Goal: Information Seeking & Learning: Learn about a topic

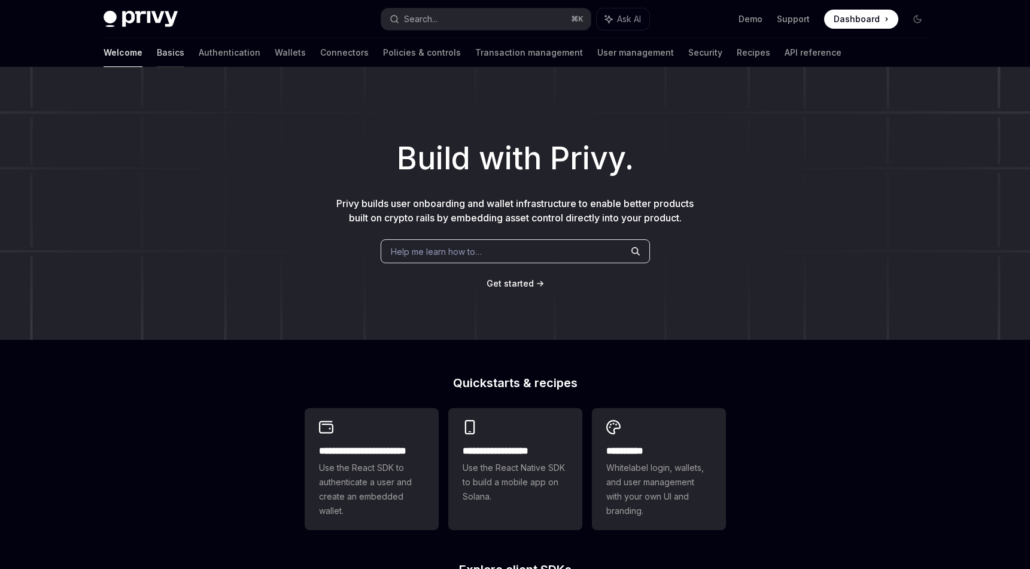
click at [157, 54] on link "Basics" at bounding box center [171, 52] width 28 height 29
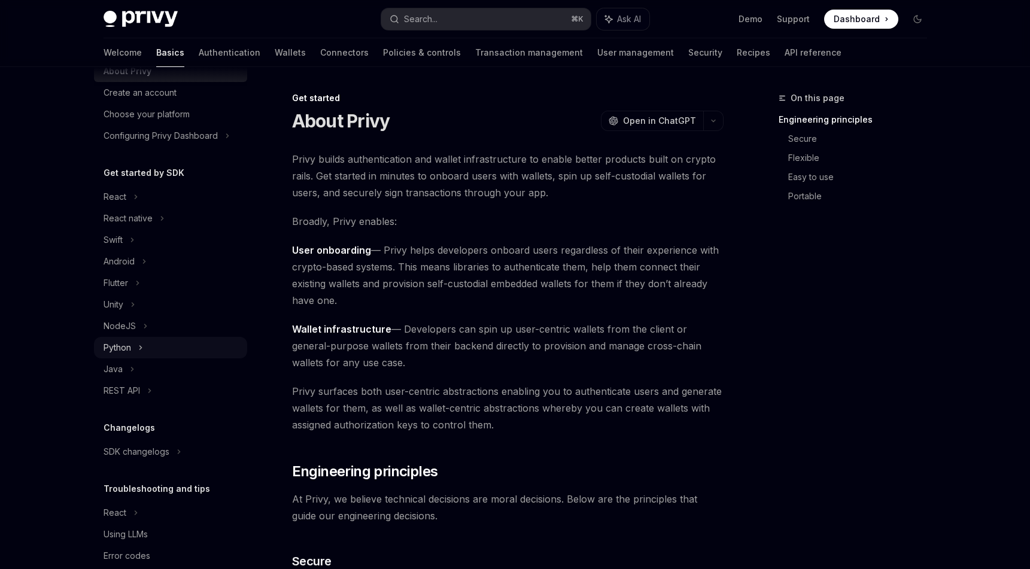
scroll to position [44, 0]
click at [153, 385] on div "REST API" at bounding box center [170, 393] width 153 height 22
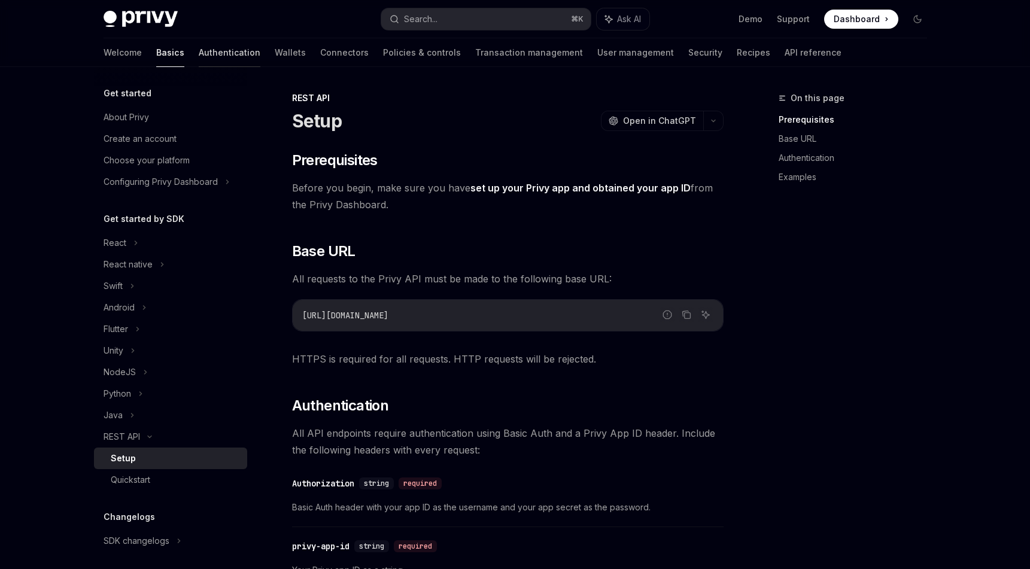
click at [199, 51] on link "Authentication" at bounding box center [230, 52] width 62 height 29
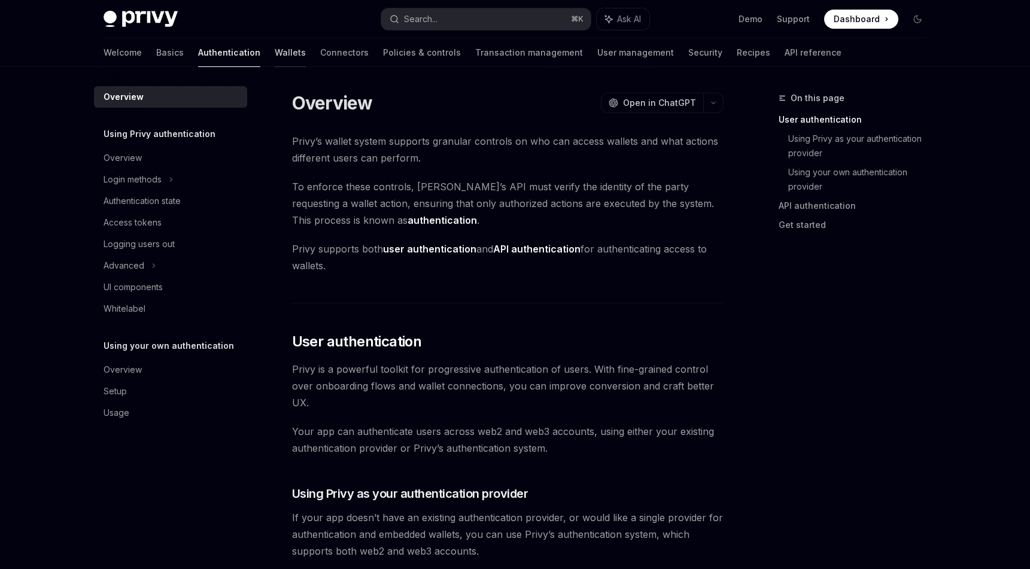
click at [275, 52] on link "Wallets" at bounding box center [290, 52] width 31 height 29
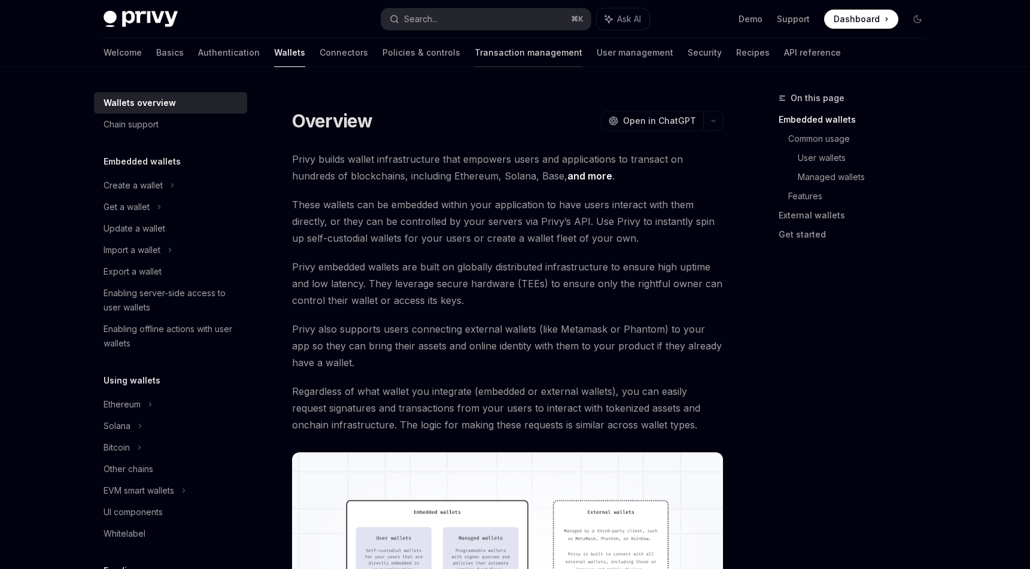
click at [475, 57] on link "Transaction management" at bounding box center [529, 52] width 108 height 29
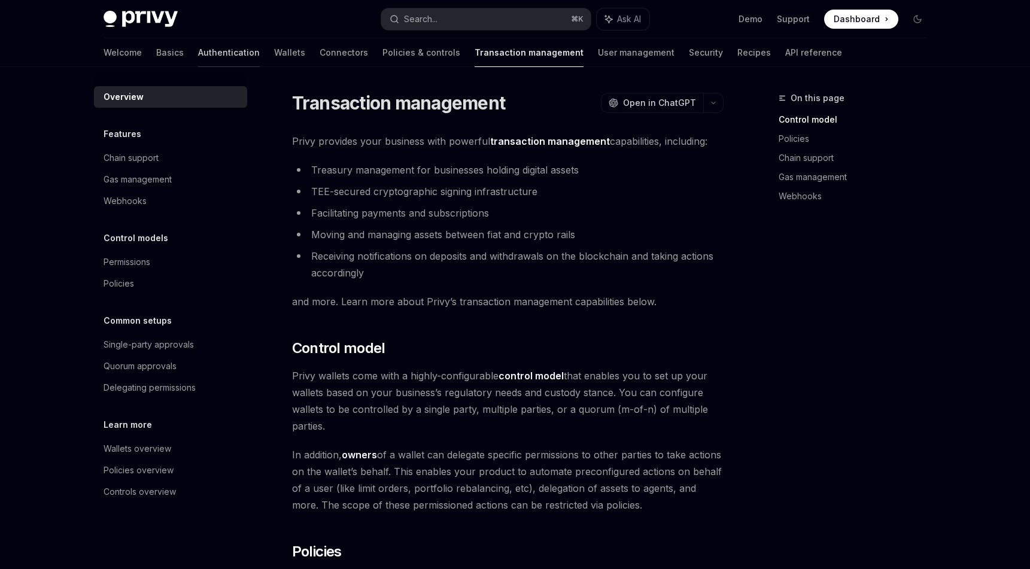
click at [198, 54] on link "Authentication" at bounding box center [229, 52] width 62 height 29
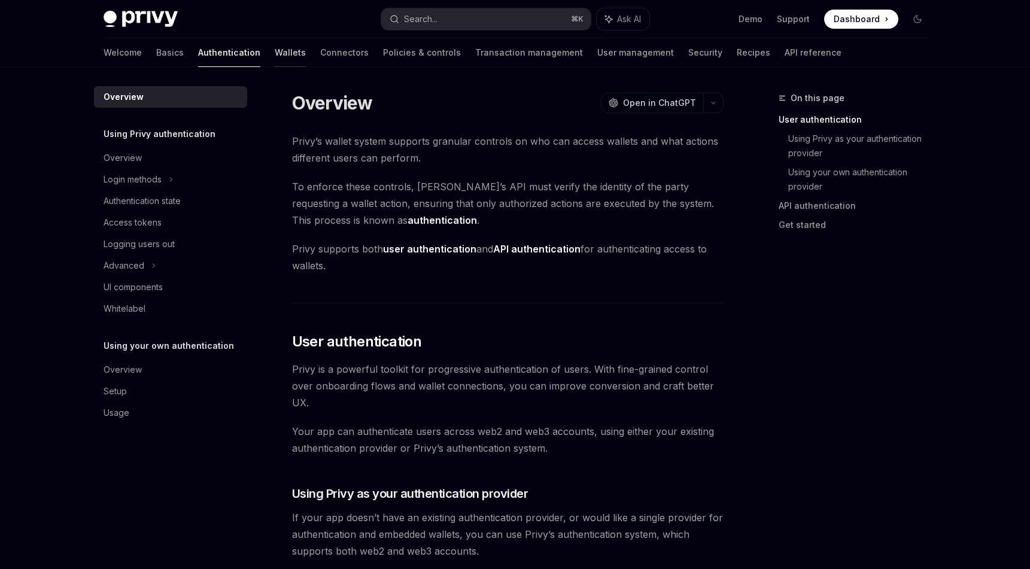
click at [275, 51] on link "Wallets" at bounding box center [290, 52] width 31 height 29
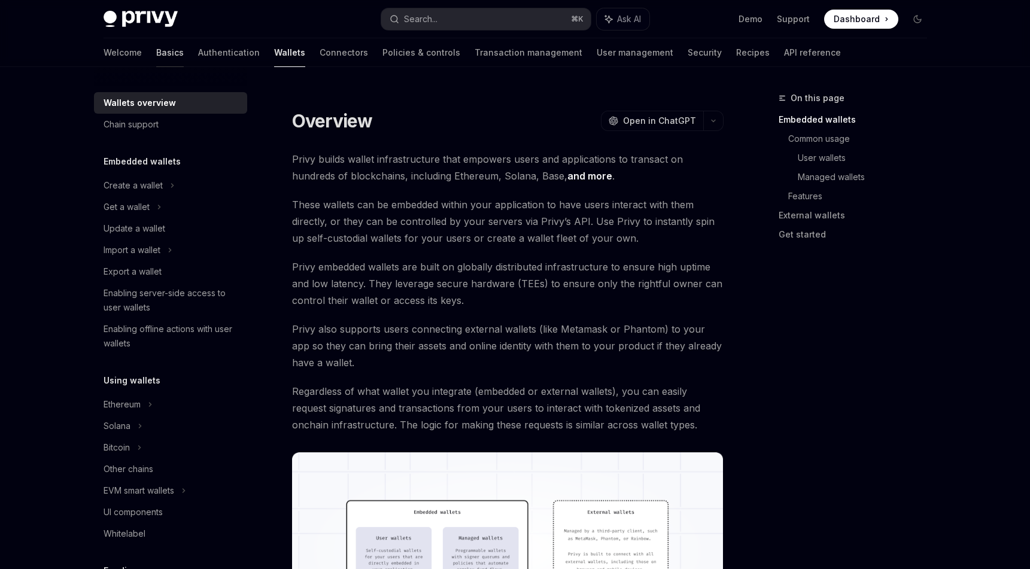
click at [156, 54] on link "Basics" at bounding box center [170, 52] width 28 height 29
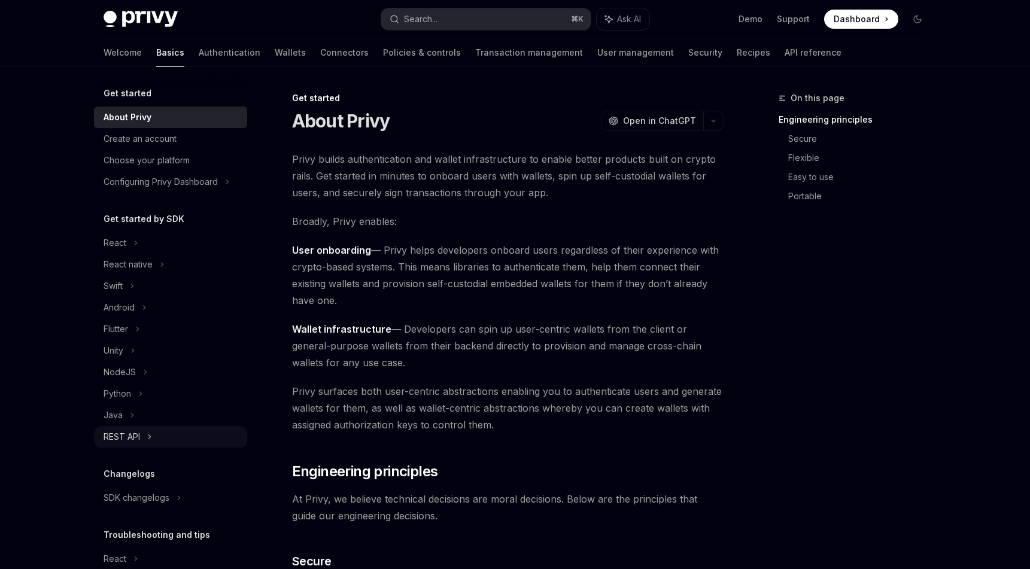
click at [150, 437] on icon at bounding box center [149, 437] width 5 height 14
type textarea "*"
